Goal: Transaction & Acquisition: Purchase product/service

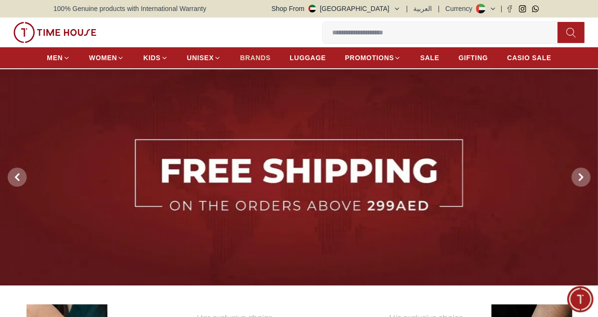
click at [255, 55] on span "BRANDS" at bounding box center [255, 58] width 31 height 10
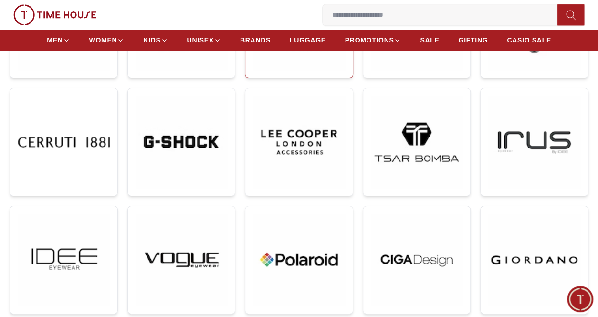
scroll to position [477, 0]
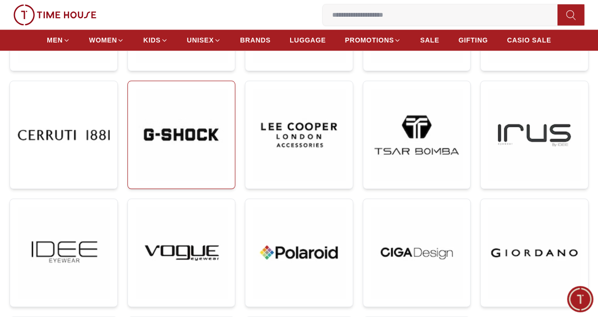
click at [197, 140] on img at bounding box center [181, 135] width 92 height 92
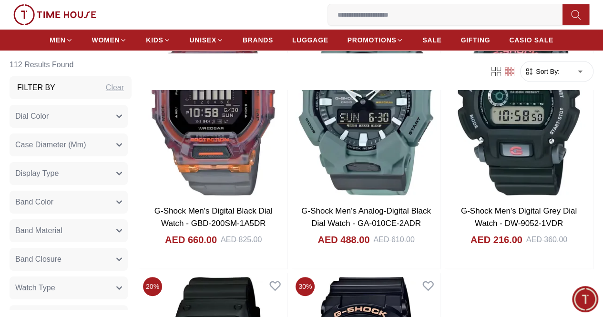
scroll to position [1860, 0]
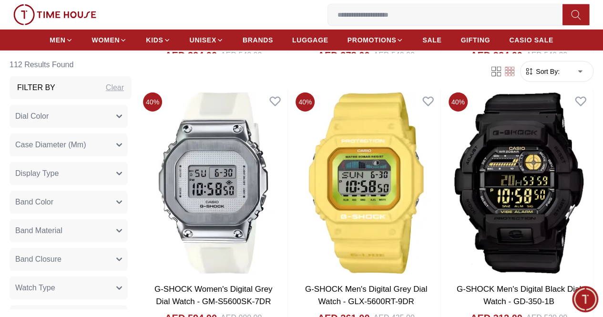
scroll to position [5103, 0]
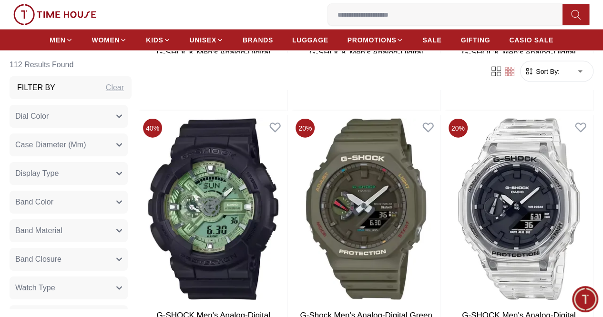
scroll to position [8347, 0]
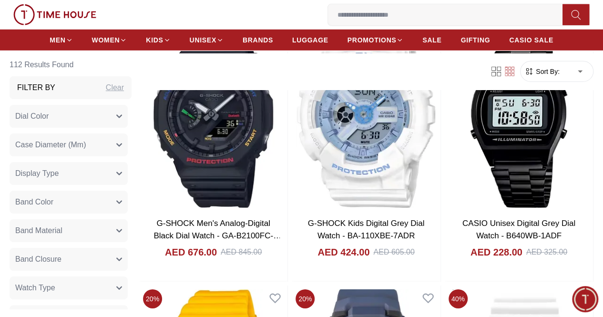
scroll to position [8394, 0]
